Goal: Browse casually: Explore the website without a specific task or goal

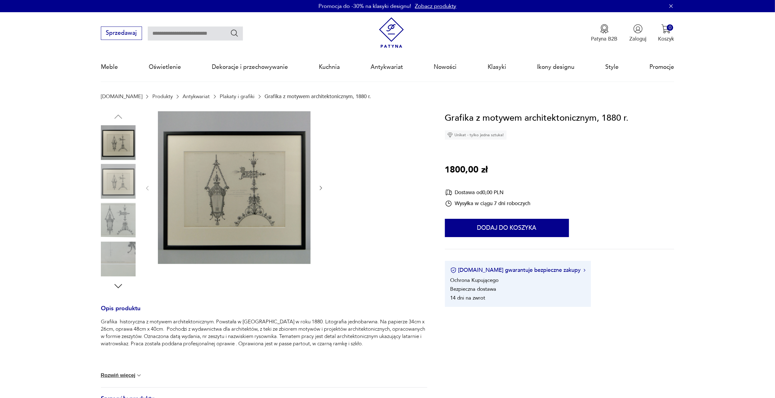
click at [218, 186] on img at bounding box center [234, 187] width 153 height 153
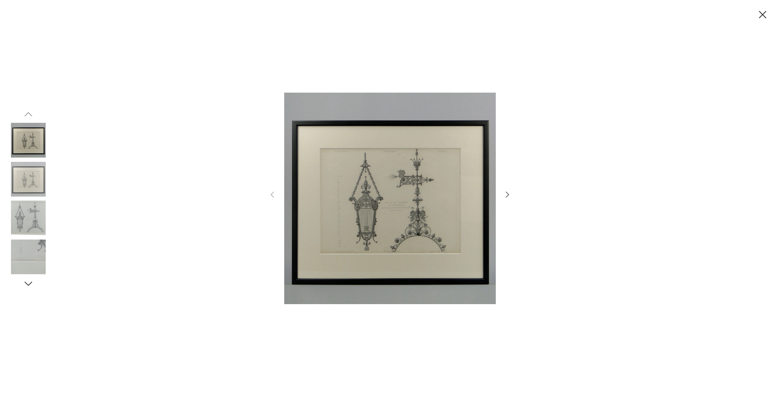
click at [26, 205] on img at bounding box center [28, 218] width 35 height 35
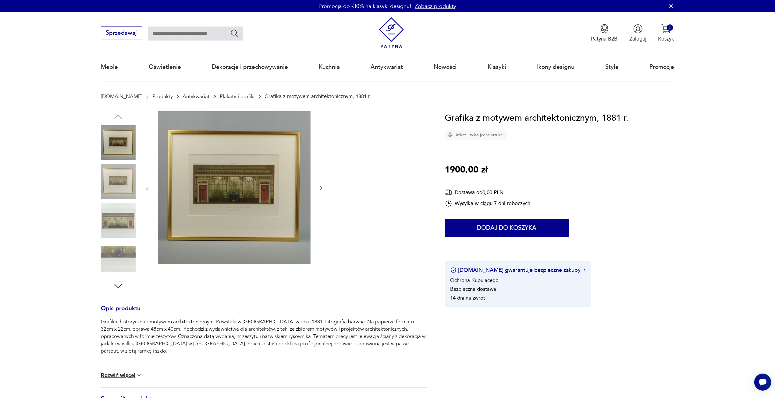
click at [215, 200] on img at bounding box center [234, 187] width 153 height 153
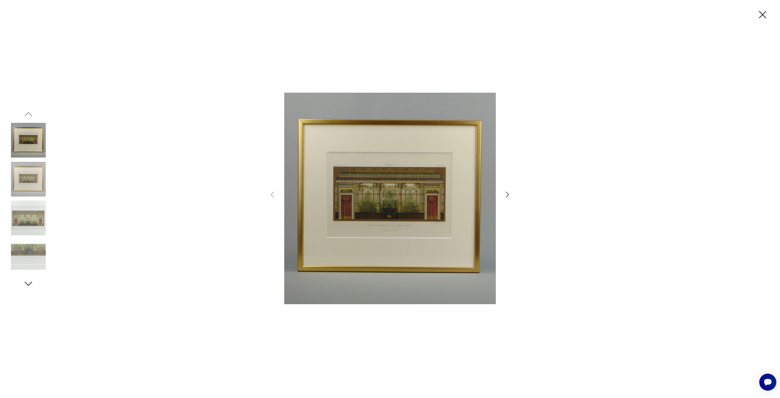
click at [29, 220] on img at bounding box center [28, 218] width 35 height 35
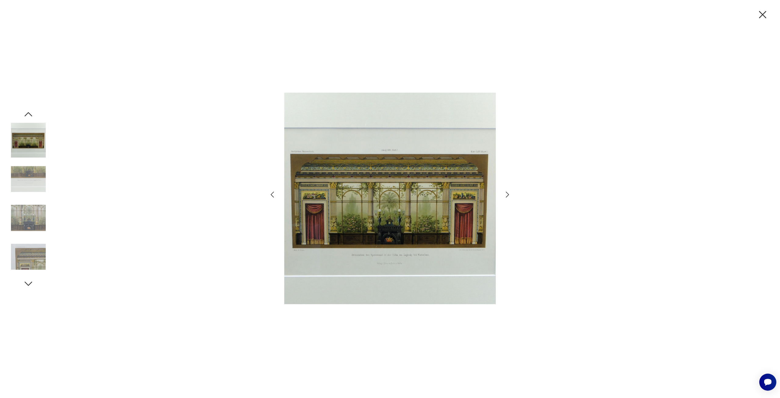
click at [10, 255] on div at bounding box center [390, 199] width 780 height 398
click at [24, 217] on img at bounding box center [28, 218] width 35 height 35
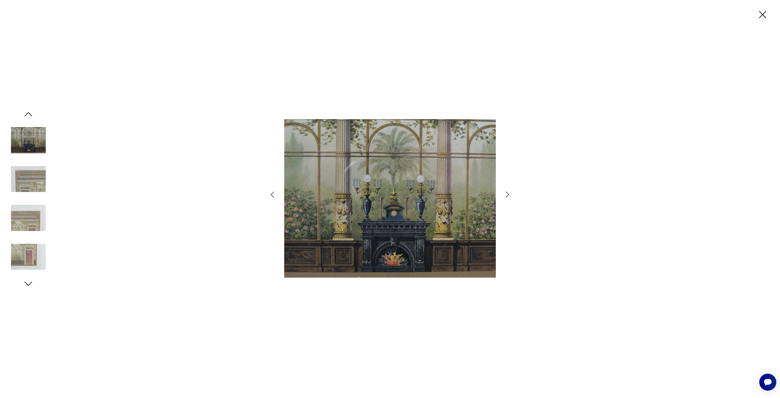
click at [33, 183] on img at bounding box center [28, 179] width 35 height 35
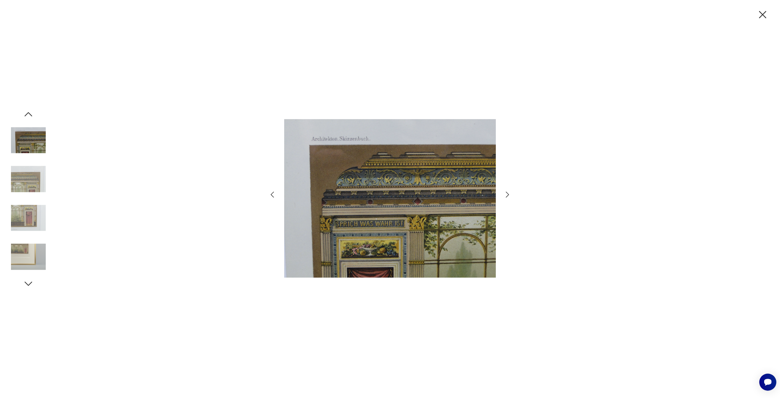
click at [34, 205] on img at bounding box center [28, 218] width 35 height 35
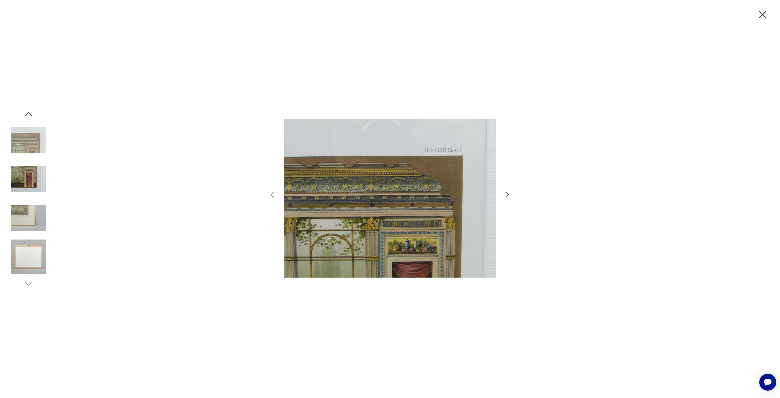
click at [36, 172] on img at bounding box center [28, 179] width 35 height 35
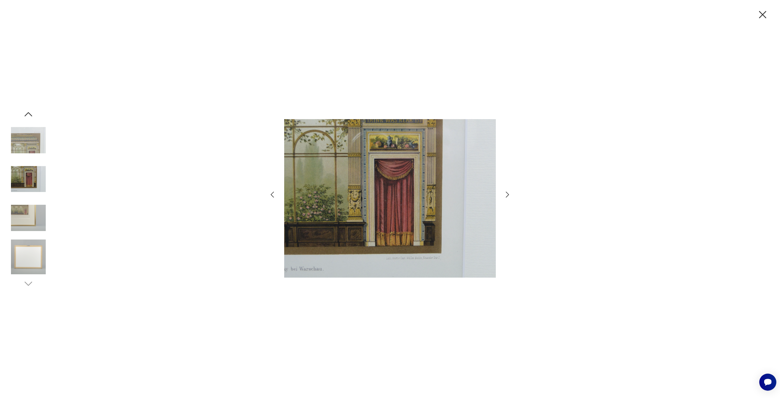
click at [37, 155] on img at bounding box center [28, 140] width 35 height 35
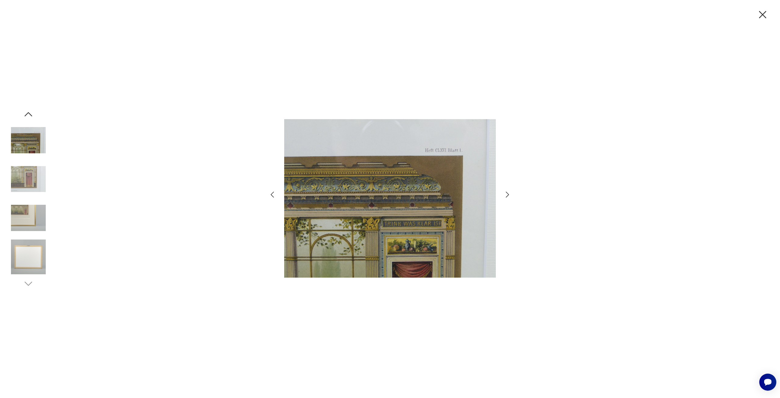
click at [31, 172] on img at bounding box center [28, 179] width 35 height 35
